Goal: Transaction & Acquisition: Book appointment/travel/reservation

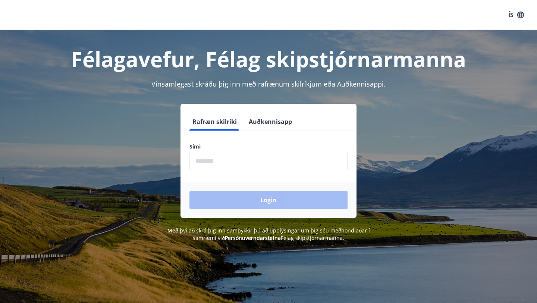
click at [224, 162] on input "phone" at bounding box center [268, 161] width 158 height 18
type input "********"
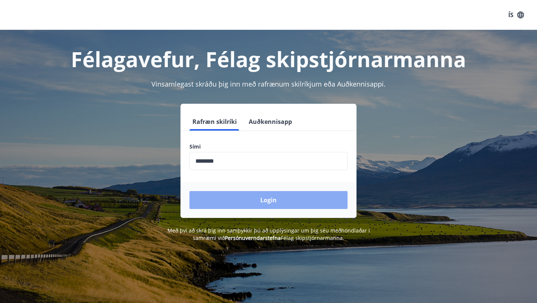
click at [246, 199] on button "Login" at bounding box center [268, 200] width 158 height 18
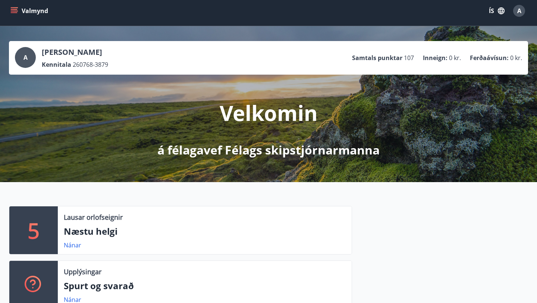
scroll to position [5, 0]
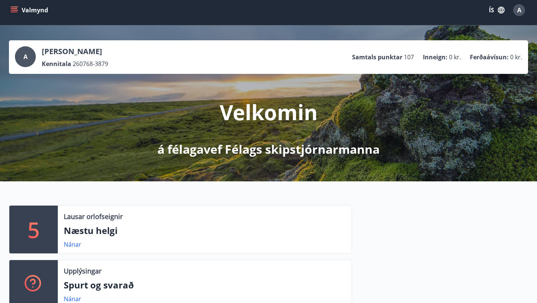
click at [13, 10] on icon "menu" at bounding box center [15, 10] width 8 height 1
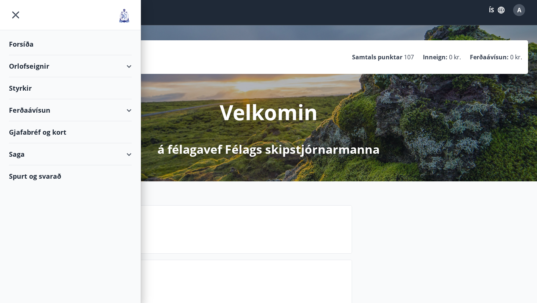
click at [34, 66] on div "Orlofseignir" at bounding box center [70, 66] width 123 height 22
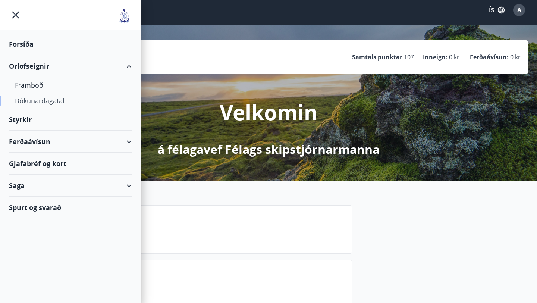
click at [35, 101] on div "Bókunardagatal" at bounding box center [70, 101] width 111 height 16
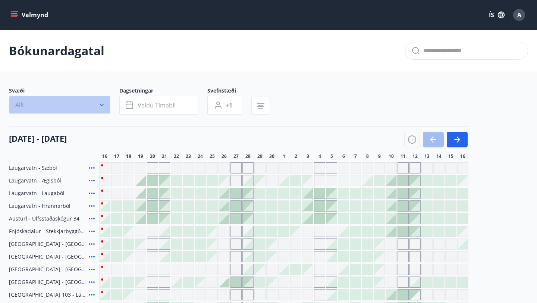
click at [104, 104] on icon "button" at bounding box center [101, 104] width 7 height 7
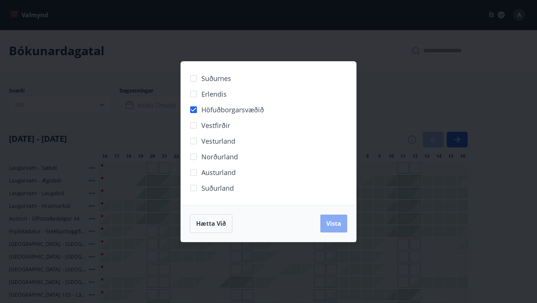
click at [341, 221] on span "Vista" at bounding box center [333, 223] width 15 height 8
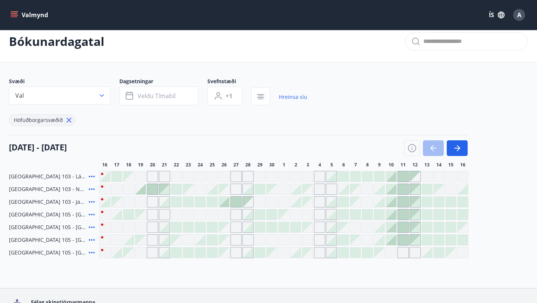
scroll to position [10, 0]
click at [463, 145] on button "button" at bounding box center [456, 148] width 21 height 16
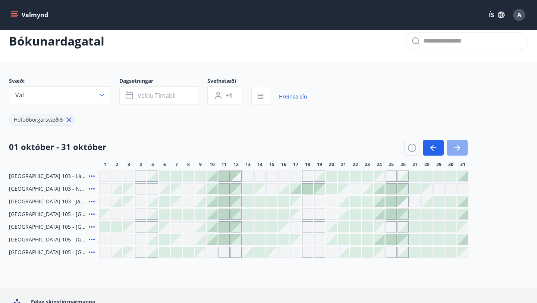
click at [463, 145] on button "button" at bounding box center [456, 148] width 21 height 16
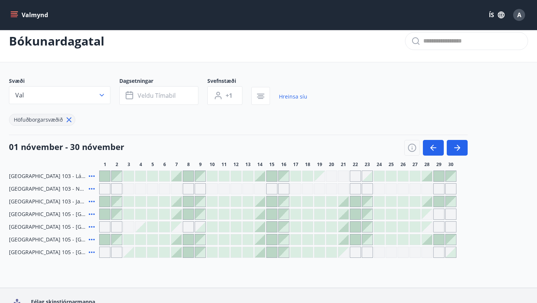
click at [93, 213] on icon at bounding box center [91, 213] width 9 height 9
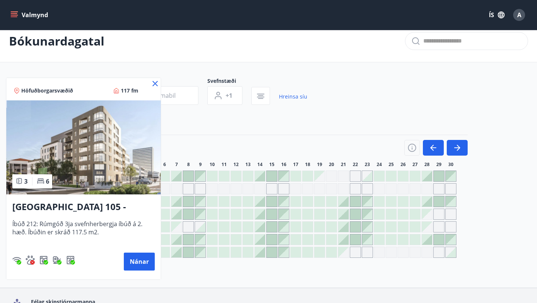
click at [154, 82] on icon at bounding box center [154, 83] width 5 height 5
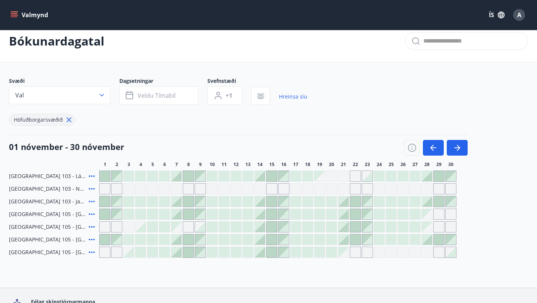
click at [91, 226] on icon at bounding box center [91, 226] width 9 height 9
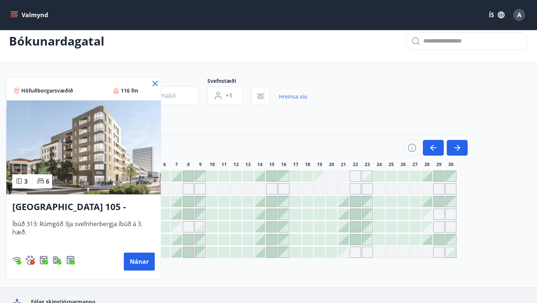
click at [155, 80] on icon at bounding box center [155, 83] width 9 height 9
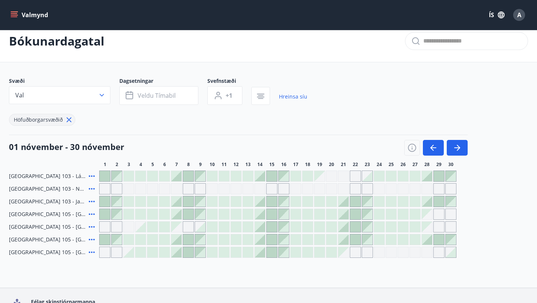
click at [92, 240] on icon at bounding box center [91, 239] width 9 height 9
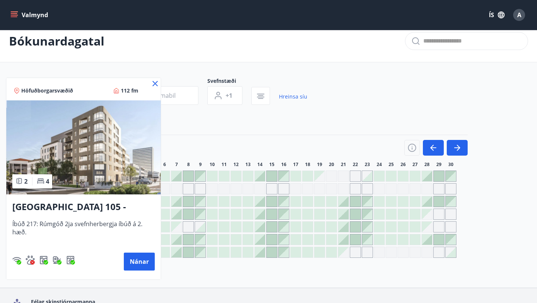
click at [152, 83] on icon at bounding box center [155, 83] width 9 height 9
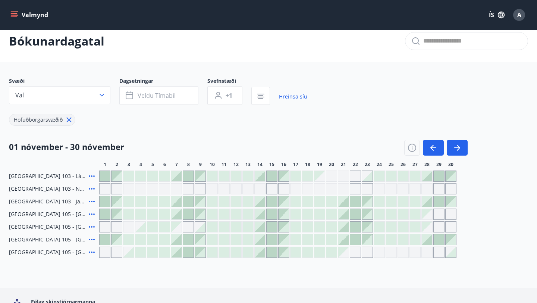
click at [91, 200] on icon at bounding box center [91, 201] width 9 height 9
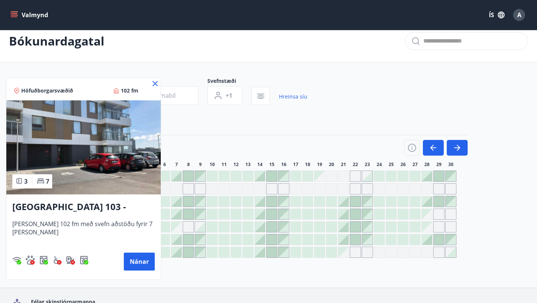
click at [22, 179] on icon at bounding box center [19, 181] width 3 height 6
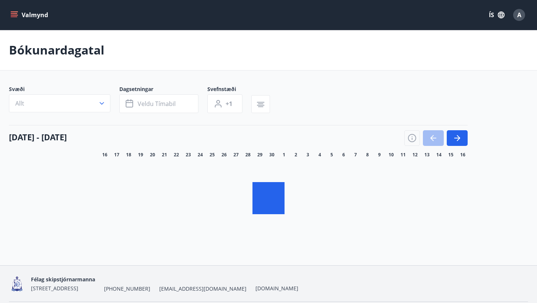
scroll to position [10, 0]
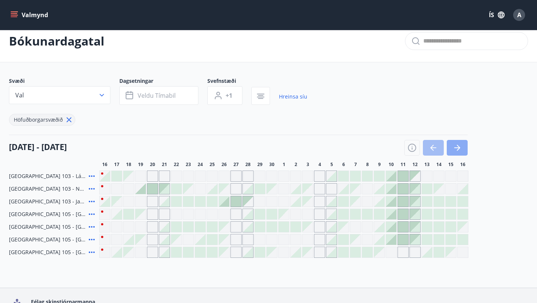
click at [462, 149] on button "button" at bounding box center [456, 148] width 21 height 16
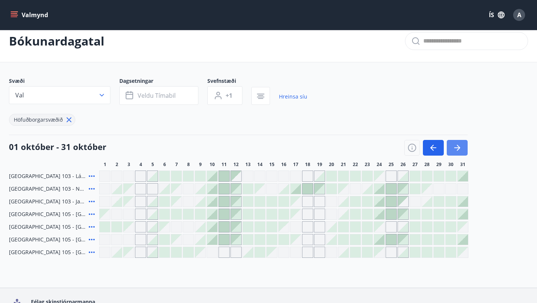
click at [462, 149] on button "button" at bounding box center [456, 148] width 21 height 16
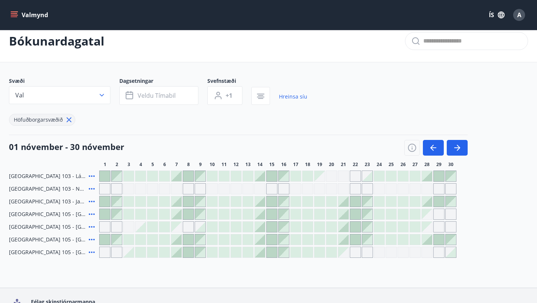
click at [91, 225] on icon at bounding box center [91, 226] width 9 height 9
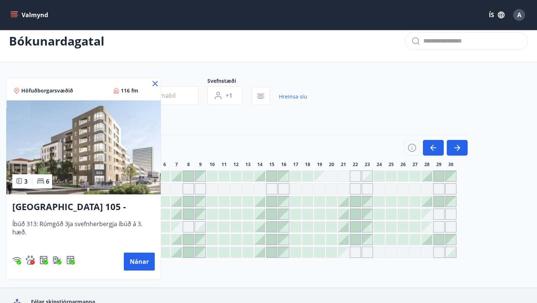
click at [155, 82] on icon at bounding box center [155, 83] width 9 height 9
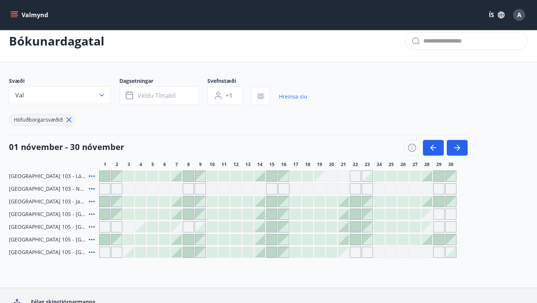
click at [93, 211] on icon at bounding box center [91, 213] width 9 height 9
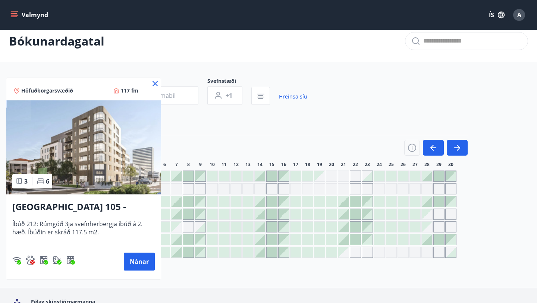
click at [155, 80] on icon at bounding box center [155, 83] width 9 height 9
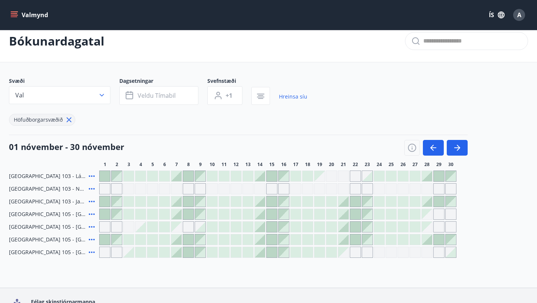
click at [88, 226] on icon at bounding box center [91, 226] width 9 height 9
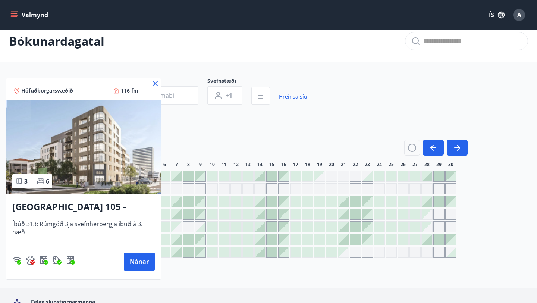
click at [154, 82] on icon at bounding box center [155, 83] width 9 height 9
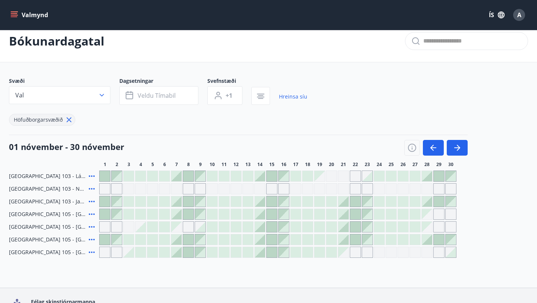
click at [93, 213] on icon at bounding box center [91, 213] width 9 height 9
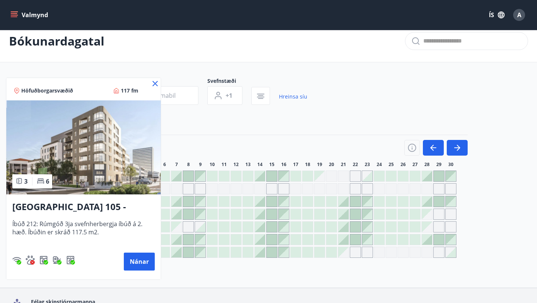
click at [154, 82] on icon at bounding box center [155, 83] width 9 height 9
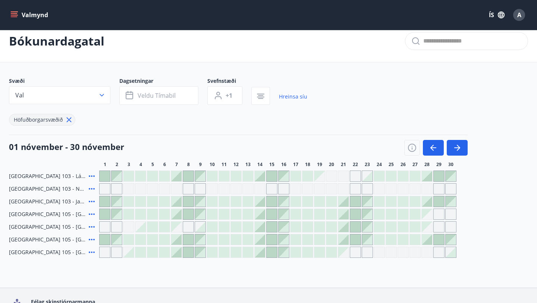
click at [91, 239] on icon at bounding box center [92, 238] width 6 height 1
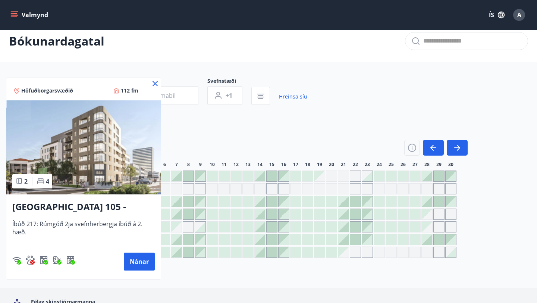
click at [156, 83] on icon at bounding box center [155, 83] width 9 height 9
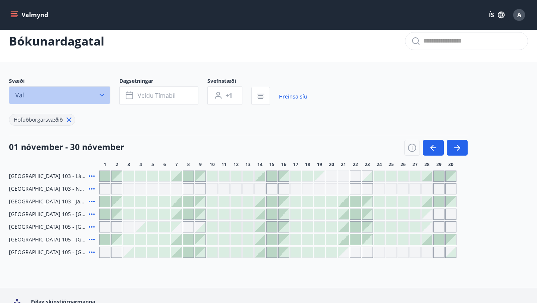
click at [104, 92] on icon "button" at bounding box center [101, 94] width 7 height 7
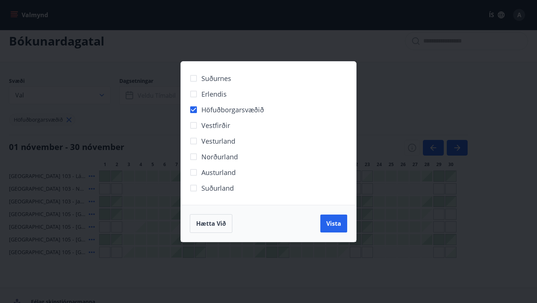
click at [138, 40] on div "Suðurnes Erlendis Höfuðborgarsvæðið Vestfirðir Vesturland Norðurland Austurland…" at bounding box center [268, 151] width 537 height 303
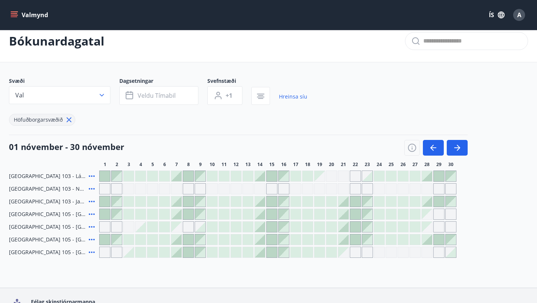
click at [90, 224] on icon at bounding box center [91, 226] width 9 height 9
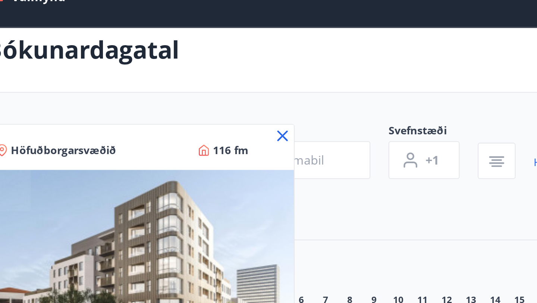
click at [154, 83] on icon at bounding box center [155, 83] width 9 height 9
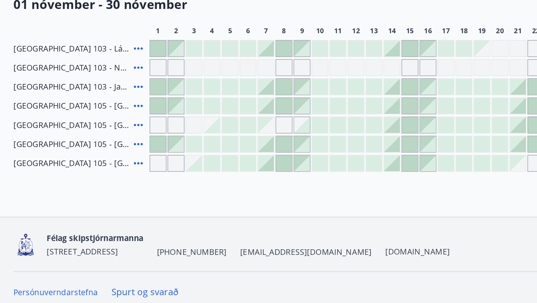
scroll to position [57, 0]
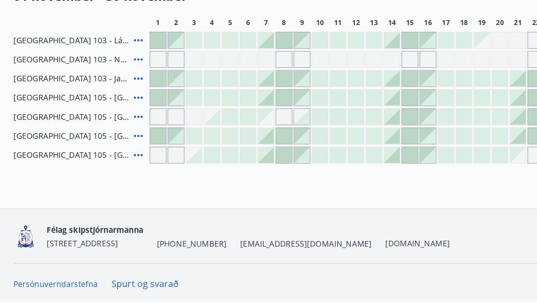
click at [92, 179] on icon at bounding box center [91, 179] width 9 height 9
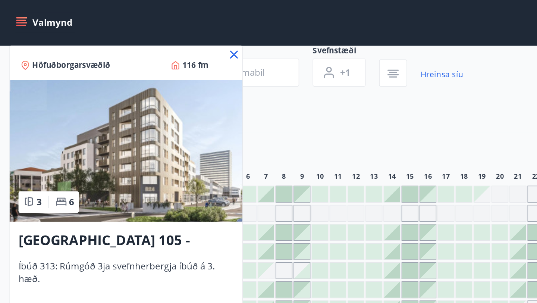
click at [154, 34] on icon at bounding box center [155, 36] width 9 height 9
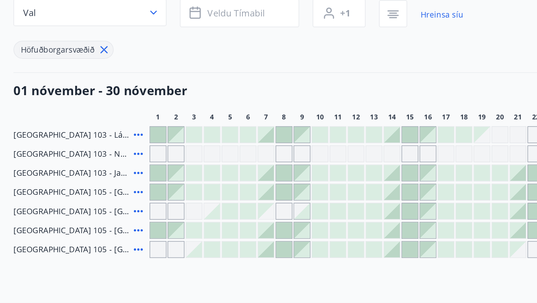
click at [92, 166] on icon at bounding box center [92, 166] width 6 height 1
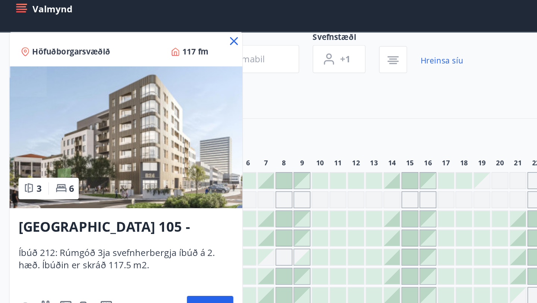
click at [154, 38] on icon at bounding box center [155, 36] width 9 height 9
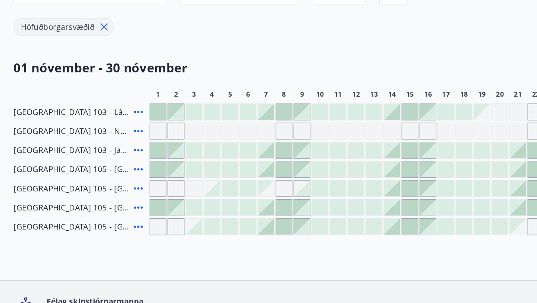
click at [92, 179] on icon at bounding box center [91, 179] width 9 height 9
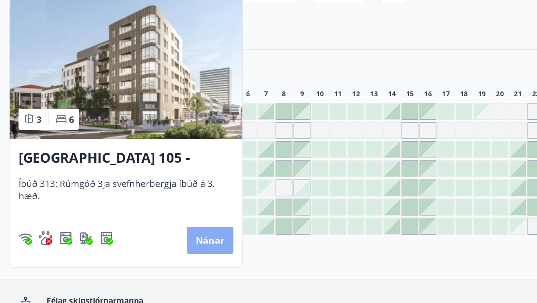
click at [142, 216] on button "Nánar" at bounding box center [139, 214] width 31 height 18
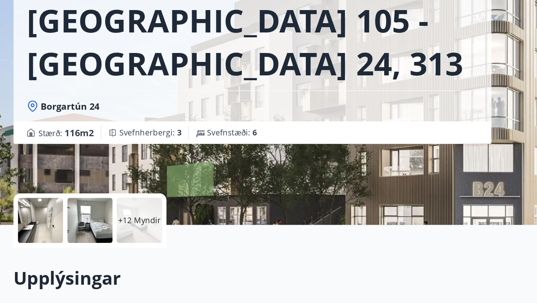
click at [30, 222] on div at bounding box center [27, 221] width 30 height 30
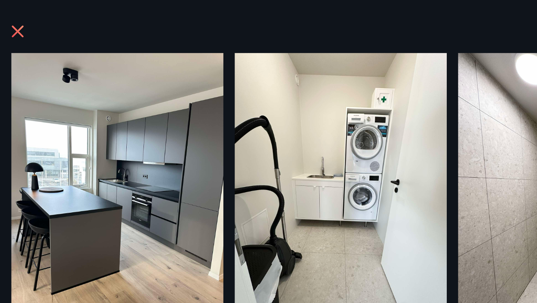
click at [14, 23] on icon at bounding box center [13, 24] width 9 height 9
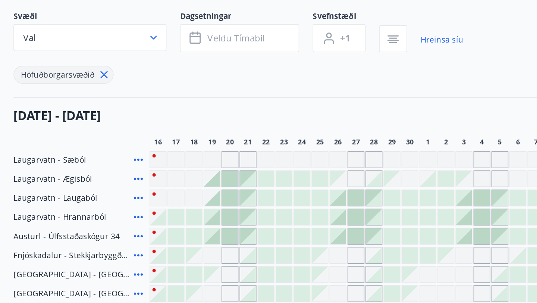
scroll to position [26, 0]
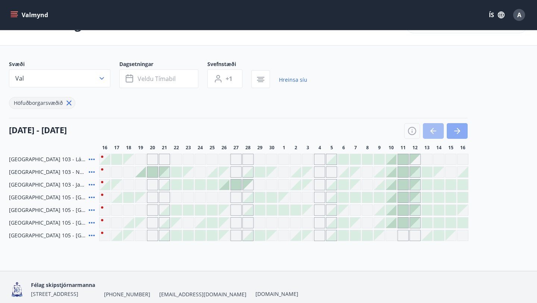
click at [458, 131] on icon "button" at bounding box center [458, 131] width 3 height 6
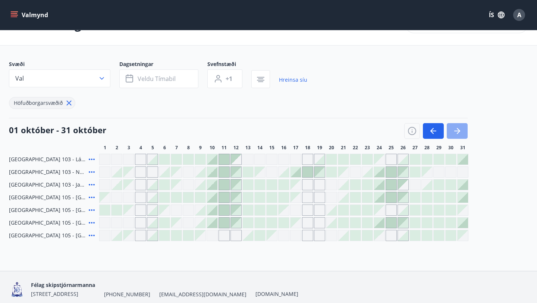
click at [458, 131] on icon "button" at bounding box center [458, 131] width 3 height 6
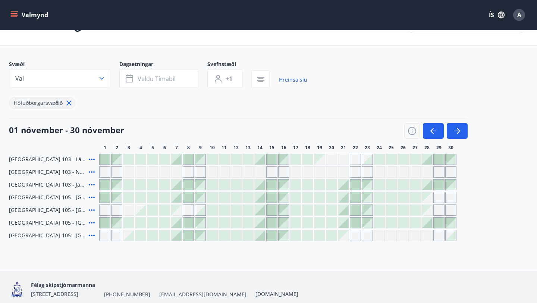
click at [92, 197] on icon at bounding box center [92, 196] width 6 height 1
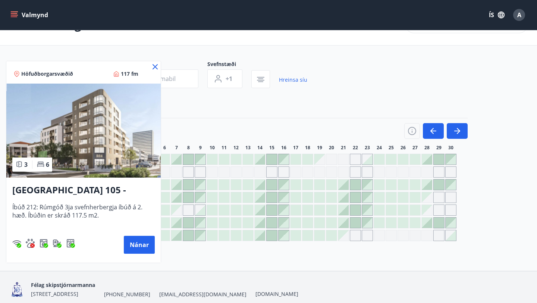
click at [154, 67] on icon at bounding box center [155, 66] width 9 height 9
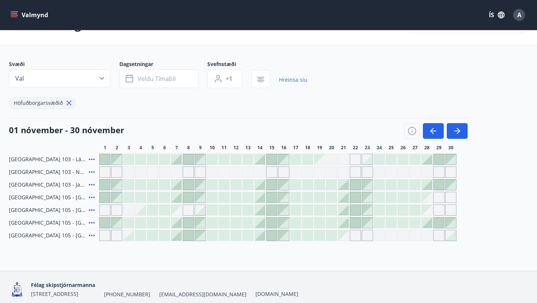
click at [91, 196] on icon at bounding box center [91, 197] width 9 height 9
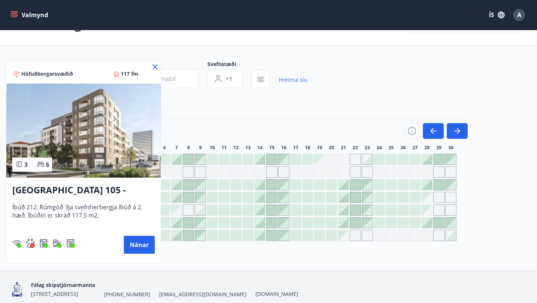
click at [154, 63] on icon at bounding box center [155, 66] width 9 height 9
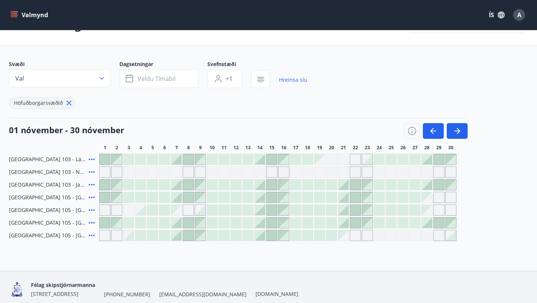
click at [92, 196] on icon at bounding box center [91, 197] width 9 height 9
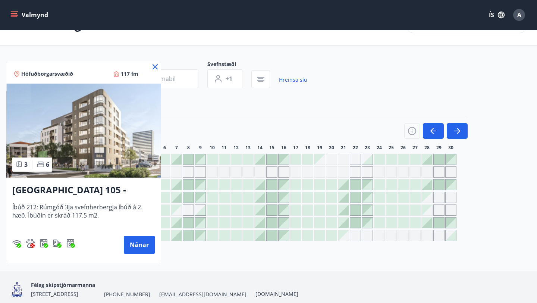
click at [155, 66] on icon at bounding box center [155, 66] width 9 height 9
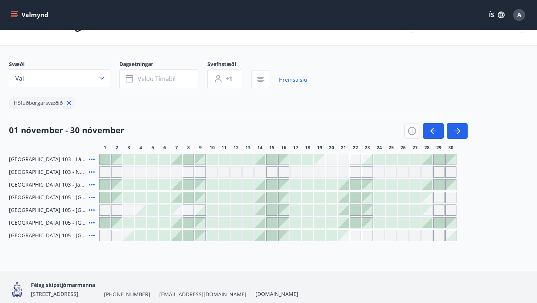
click at [319, 199] on div at bounding box center [319, 197] width 10 height 10
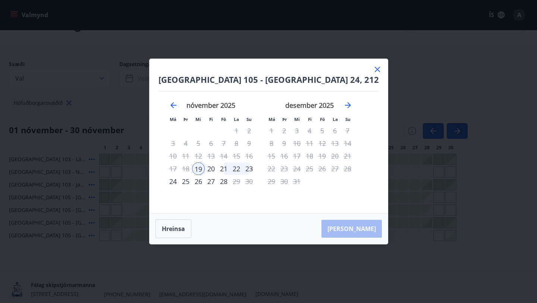
click at [254, 169] on div "23" at bounding box center [249, 168] width 13 height 13
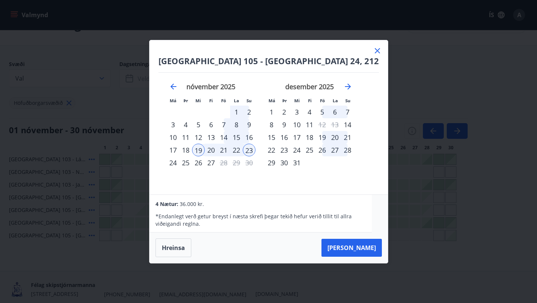
click at [205, 149] on div "19" at bounding box center [198, 149] width 13 height 13
click at [217, 152] on div "20" at bounding box center [211, 149] width 13 height 13
click at [255, 149] on div "23" at bounding box center [249, 149] width 13 height 13
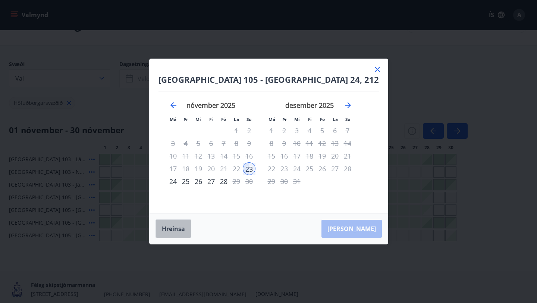
click at [182, 226] on button "Hreinsa" at bounding box center [173, 228] width 36 height 19
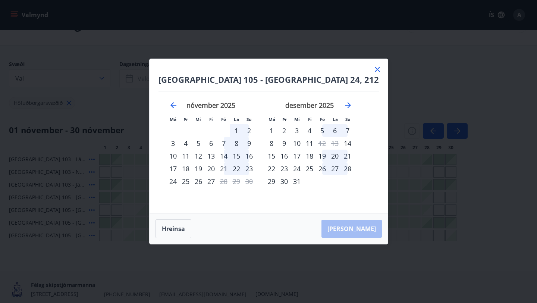
click at [217, 167] on div "20" at bounding box center [211, 168] width 13 height 13
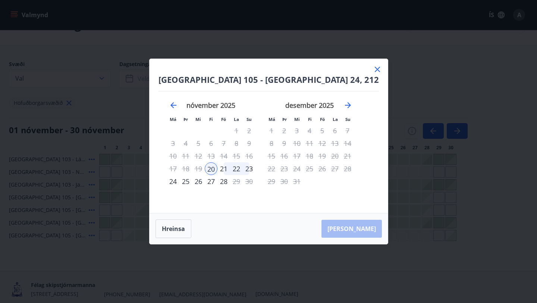
click at [255, 167] on div "23" at bounding box center [249, 168] width 13 height 13
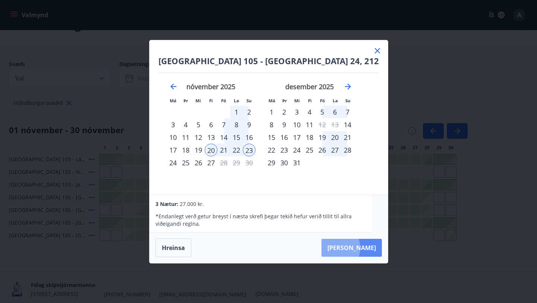
click at [350, 248] on button "Taka Frá" at bounding box center [351, 247] width 60 height 18
click at [352, 248] on div "Hreinsa Taka Frá" at bounding box center [268, 247] width 238 height 31
click at [357, 250] on div "Hreinsa Taka Frá" at bounding box center [268, 247] width 238 height 31
click at [375, 51] on icon at bounding box center [377, 50] width 5 height 5
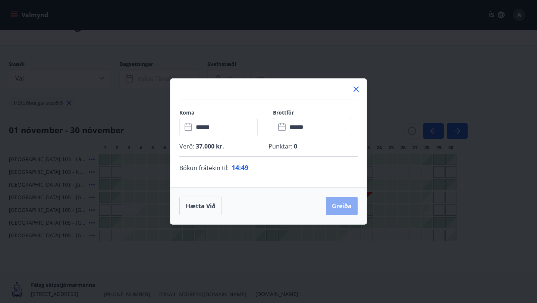
click at [342, 204] on button "Greiða" at bounding box center [342, 206] width 32 height 18
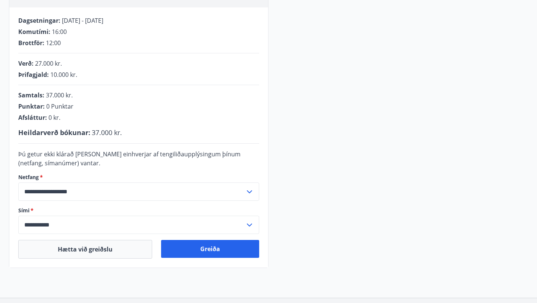
scroll to position [149, 0]
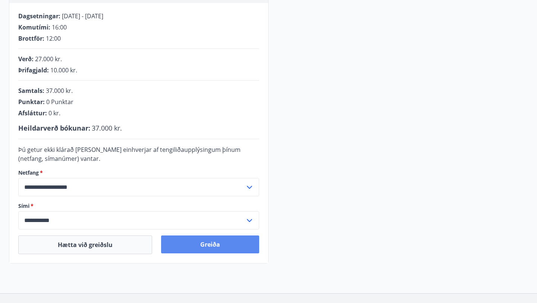
click at [218, 246] on button "Greiða" at bounding box center [210, 244] width 98 height 18
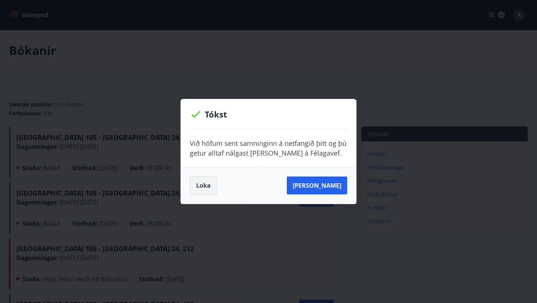
click at [205, 184] on button "Loka" at bounding box center [203, 185] width 27 height 19
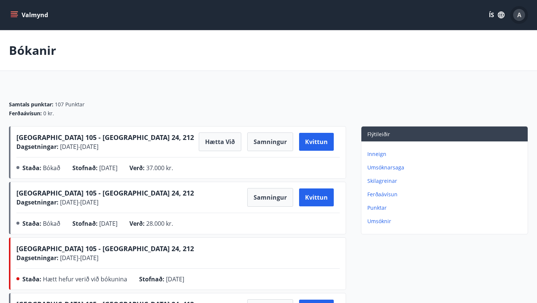
click at [521, 13] on div "A" at bounding box center [519, 15] width 12 height 12
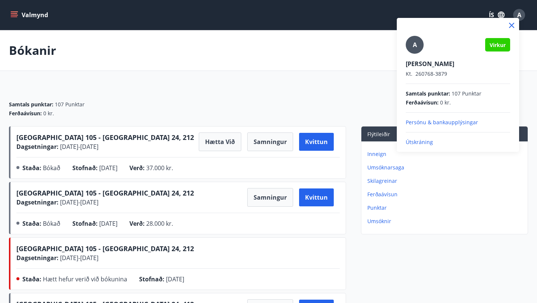
click at [419, 141] on p "Útskráning" at bounding box center [457, 141] width 104 height 7
